Goal: Information Seeking & Learning: Learn about a topic

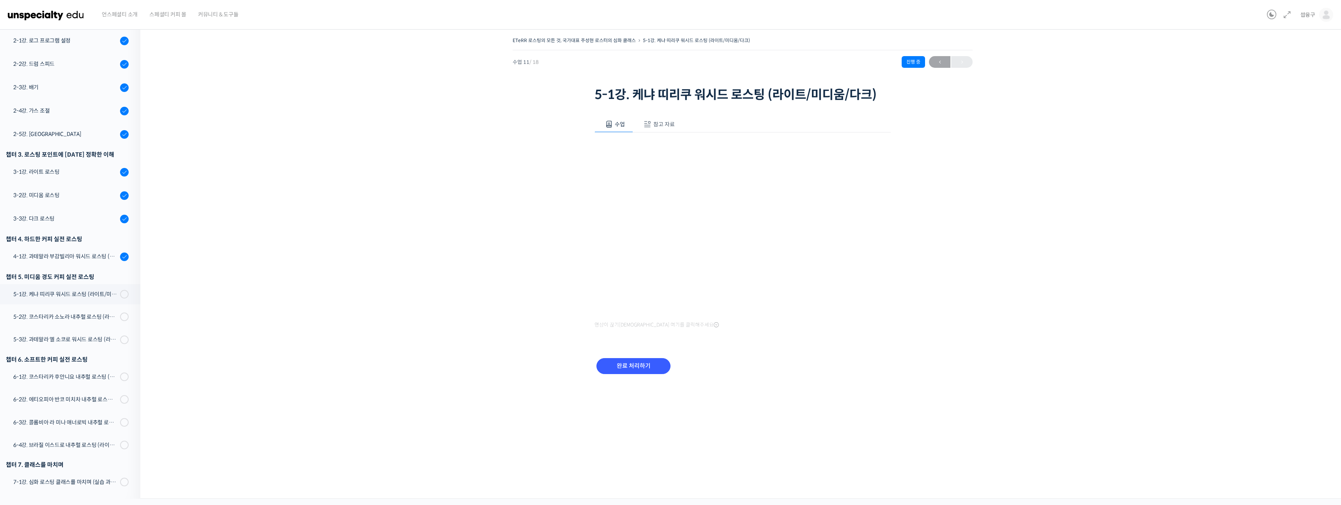
scroll to position [95, 0]
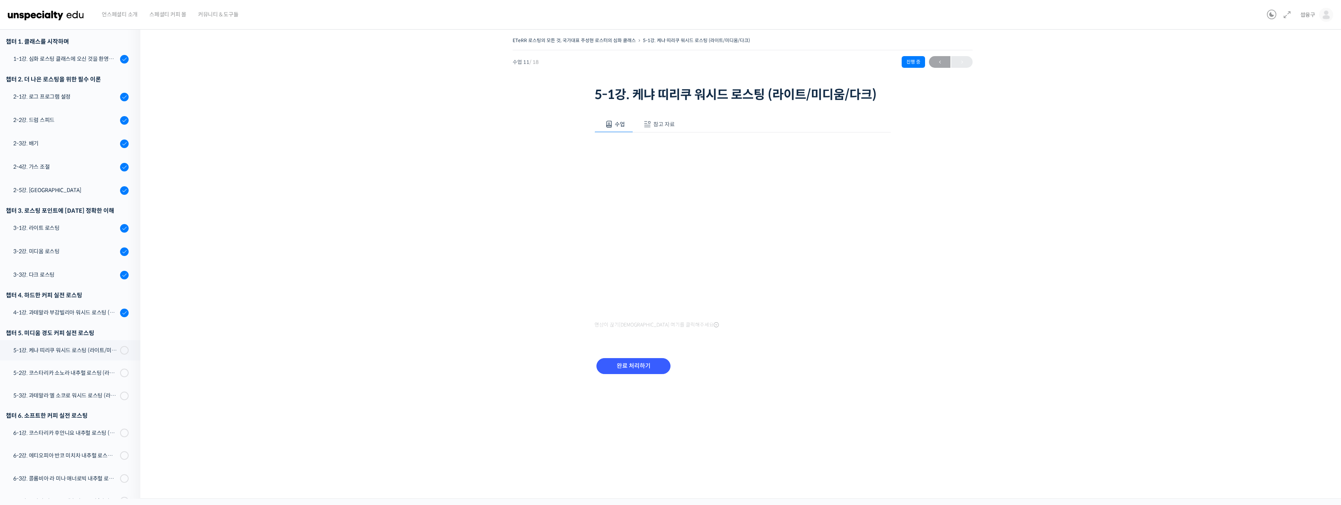
click at [1014, 321] on div "ETeRR 로스팅의 모든 것, 국가대표 주성현 로스터의 심화 클래스 5-1강. 케냐 띠리쿠 워시드 로스팅 (라이트/미디움/다크) 진행 중 수업…" at bounding box center [742, 215] width 1126 height 360
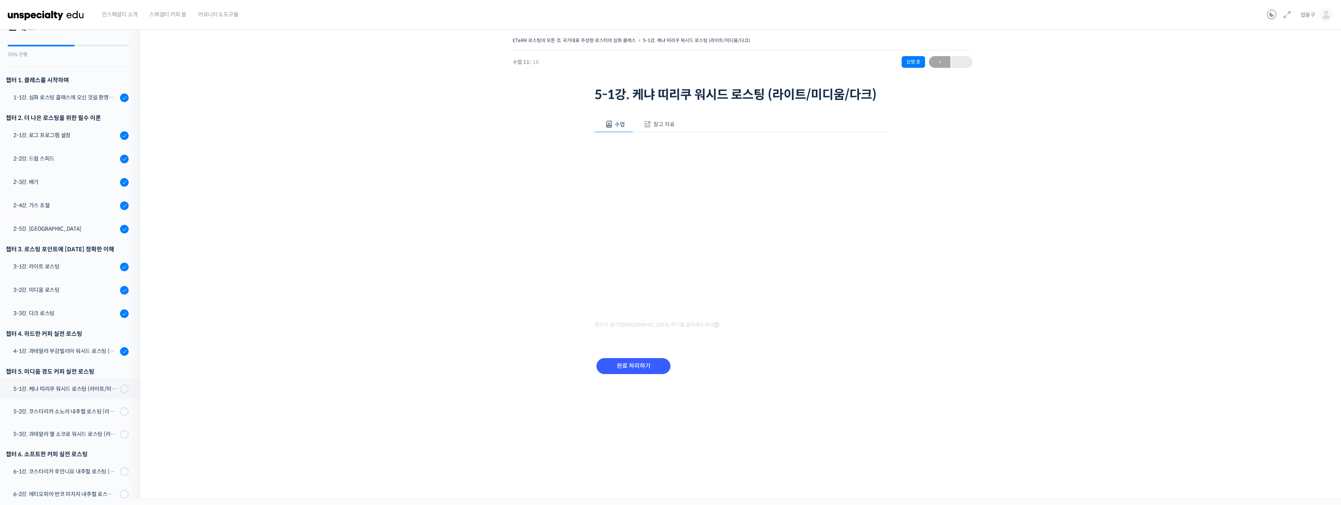
scroll to position [56, 0]
click at [228, 159] on div "ETeRR 로스팅의 모든 것, 국가대표 주성현 로스터의 심화 클래스 5-1강. 케냐 띠리쿠 워시드 로스팅 (라이트/미디움/다크) 진행 중 수업…" at bounding box center [742, 215] width 1126 height 360
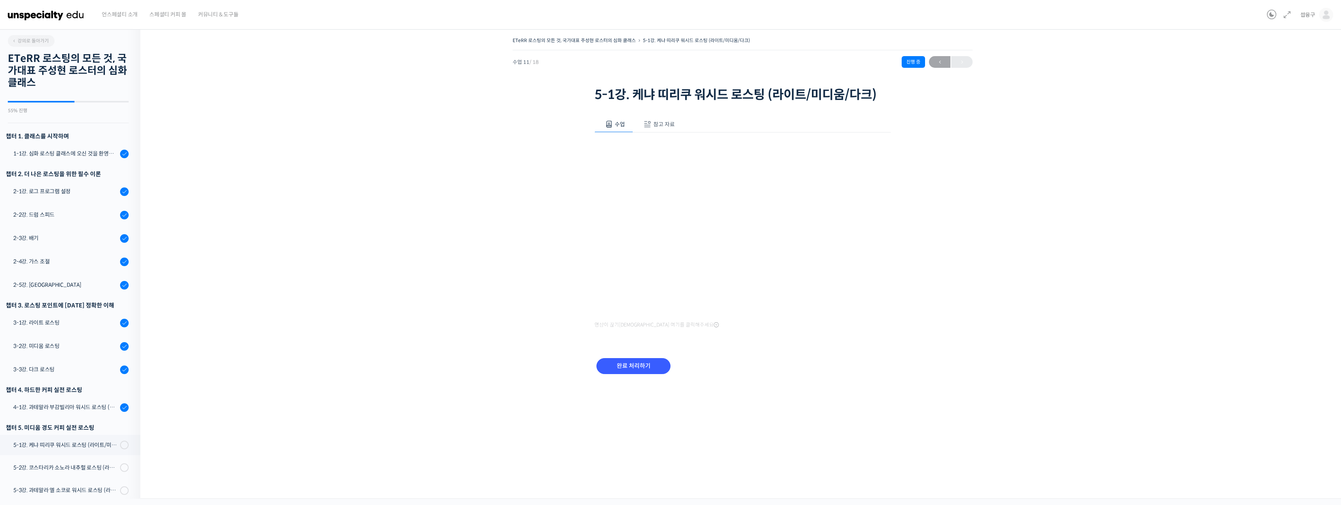
click at [61, 14] on img at bounding box center [46, 14] width 76 height 23
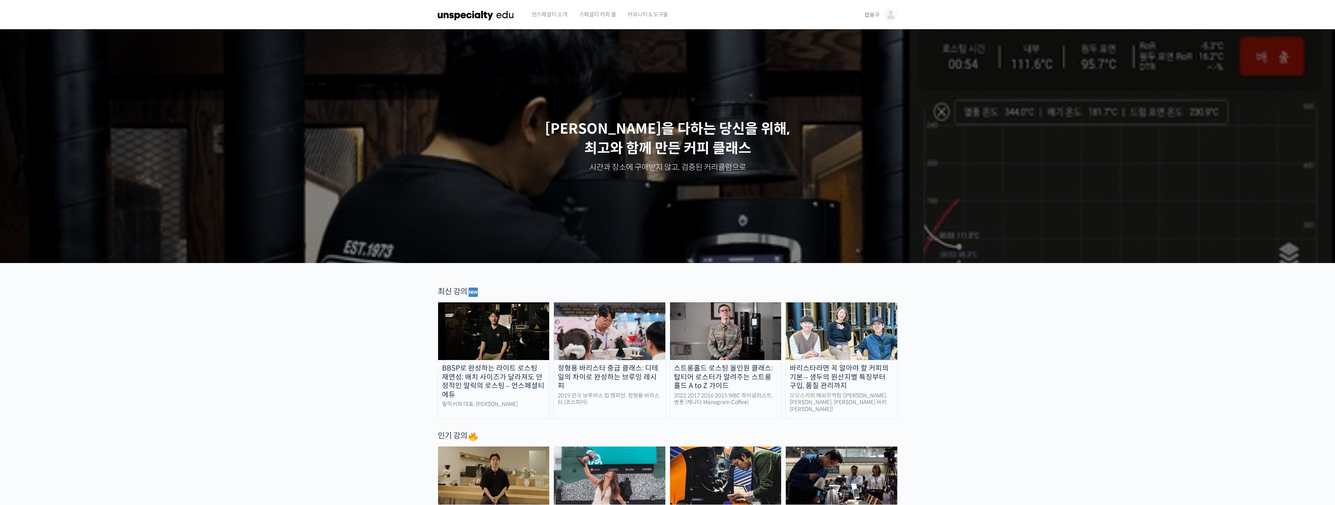
click at [875, 15] on span "쌉융구" at bounding box center [871, 14] width 15 height 7
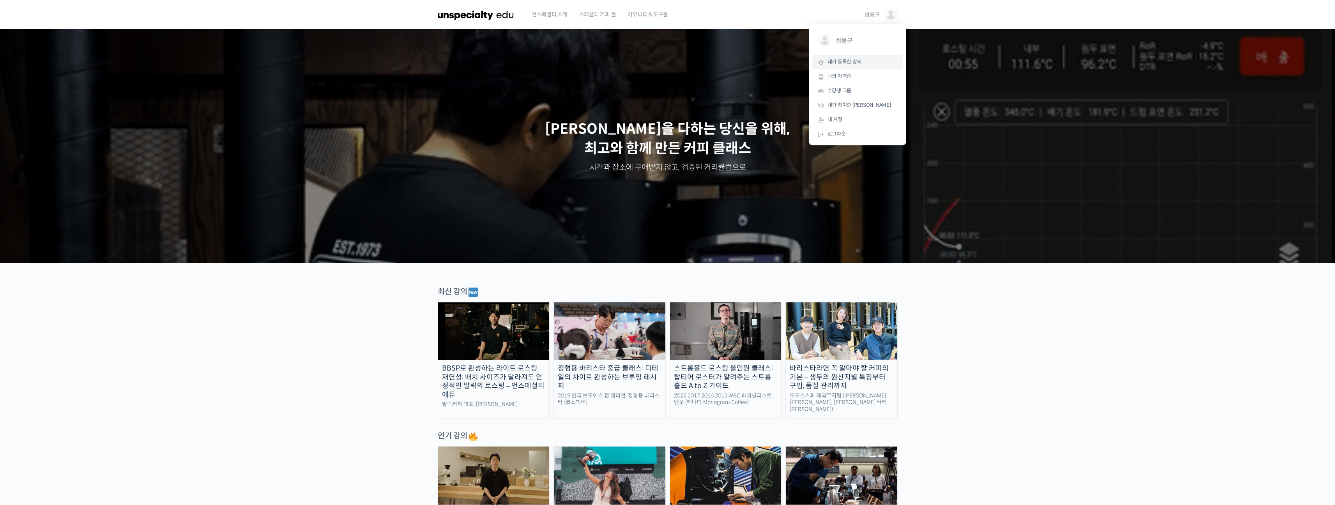
click at [846, 65] on span "내가 등록한 강의" at bounding box center [844, 61] width 34 height 7
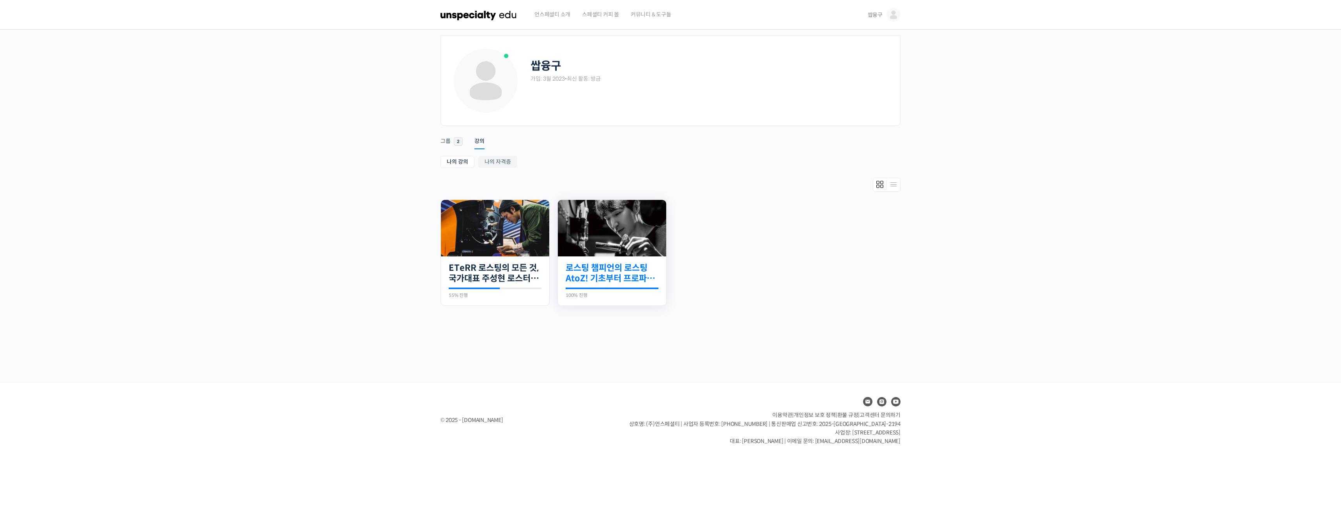
click at [613, 266] on link "로스팅 챔피언의 로스팅 AtoZ! 기초부터 프로파일 설계까지" at bounding box center [611, 273] width 93 height 21
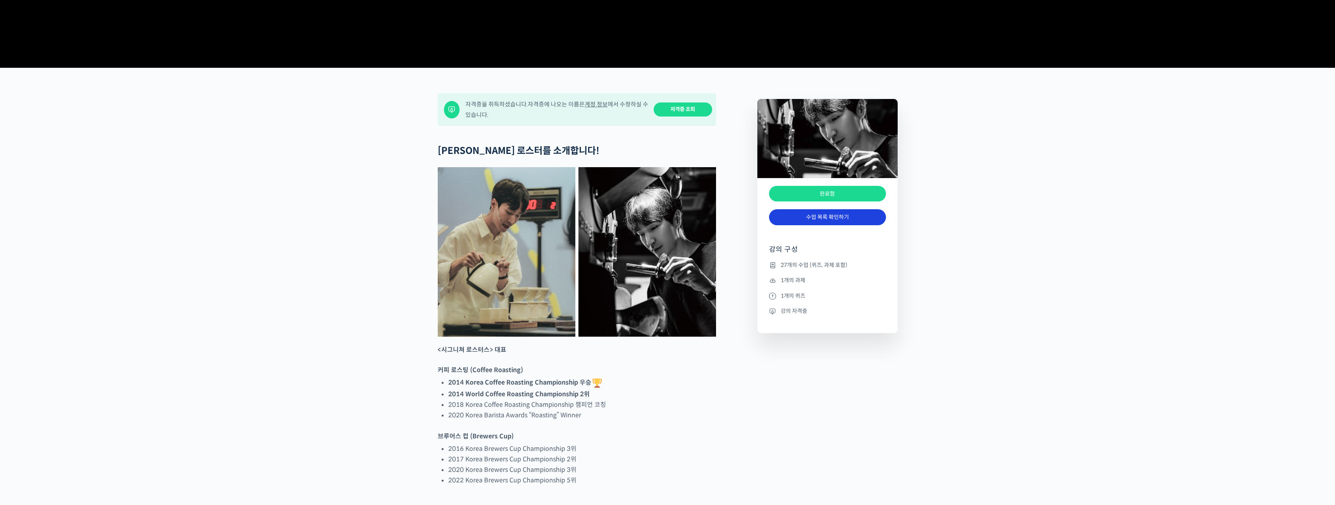
click at [802, 225] on link "수업 목록 확인하기" at bounding box center [827, 217] width 117 height 16
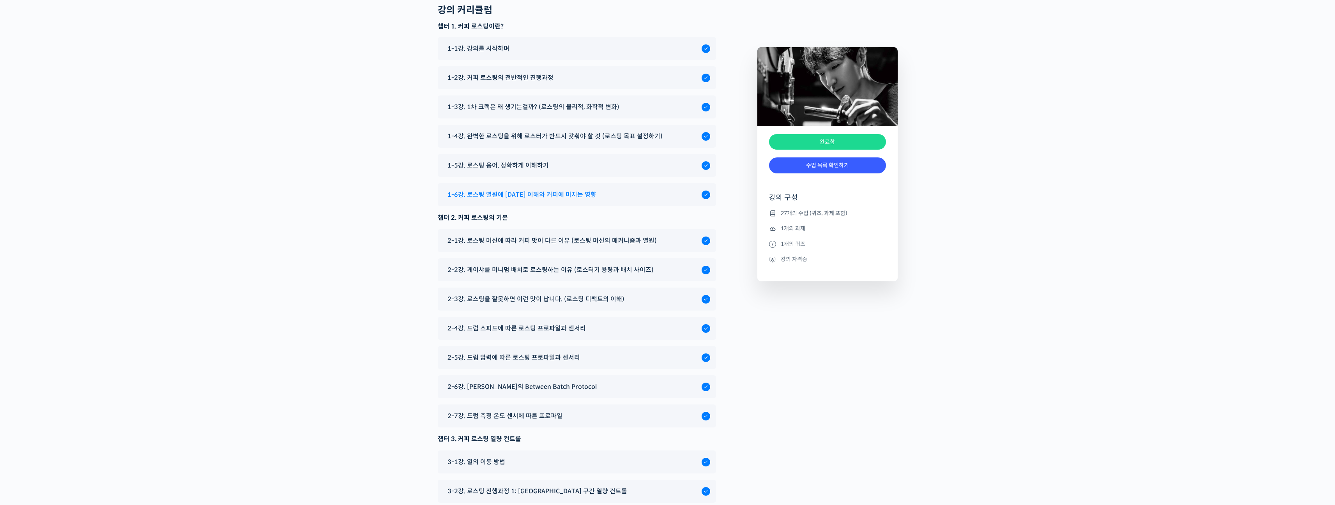
click at [574, 189] on span "1-6강. 로스팅 열원에 [DATE] 이해와 커피에 미치는 영향" at bounding box center [521, 194] width 149 height 11
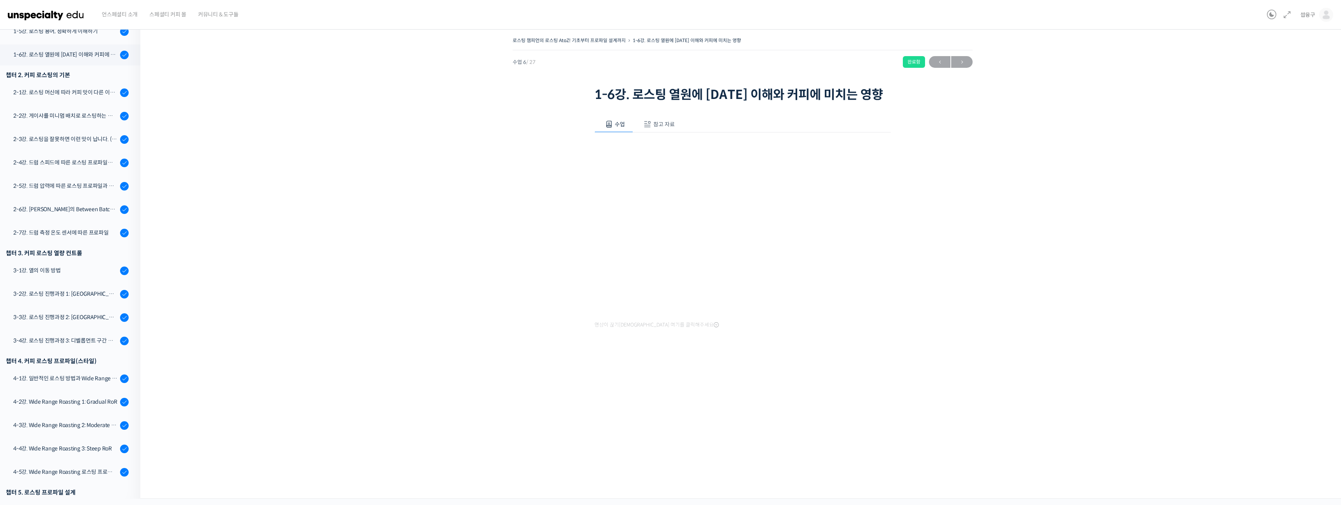
scroll to position [231, 0]
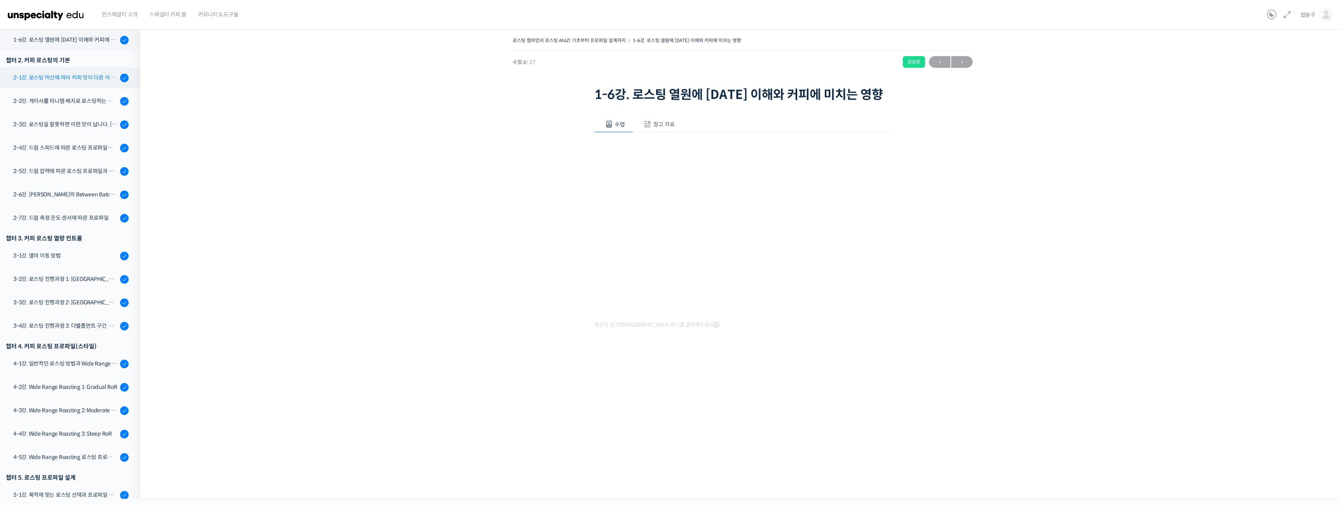
click at [80, 83] on link "2-1강. 로스팅 머신에 따라 커피 맛이 다른 이유 (로스팅 머신의 매커니즘과 열원)" at bounding box center [68, 77] width 144 height 21
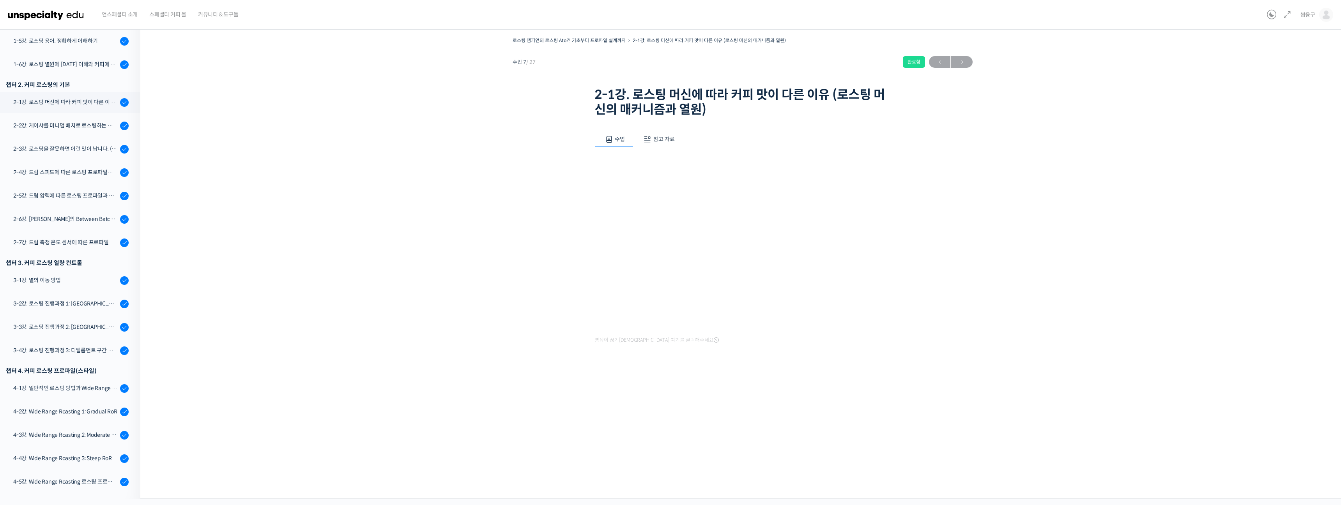
scroll to position [254, 0]
